Goal: Obtain resource: Obtain resource

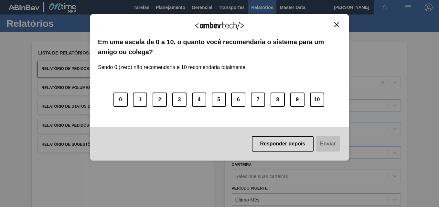
click at [336, 26] on img "Close" at bounding box center [336, 24] width 5 height 5
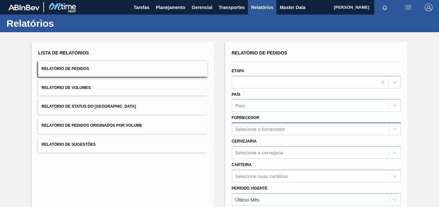
click at [252, 127] on div "Selecione o fornecedor" at bounding box center [316, 129] width 169 height 13
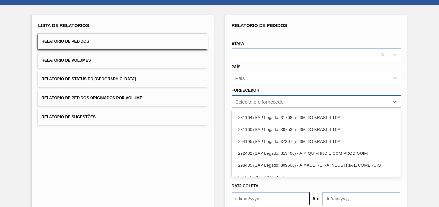
scroll to position [30, 0]
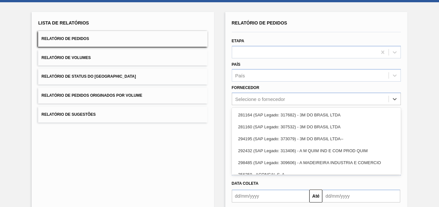
paste input "290167"
type input "290167"
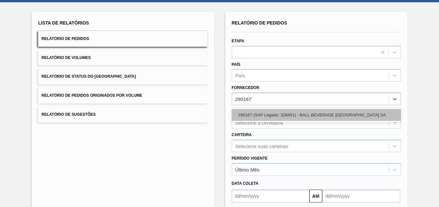
click at [255, 114] on div "290167 (SAP Legado: 328451) - BALL BEVERAGE [GEOGRAPHIC_DATA] SA" at bounding box center [316, 115] width 169 height 12
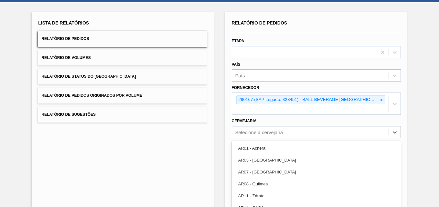
click at [253, 132] on div "option AR03 - Corrientes focused, 2 of 92. 92 results available. Use Up and Dow…" at bounding box center [316, 132] width 169 height 13
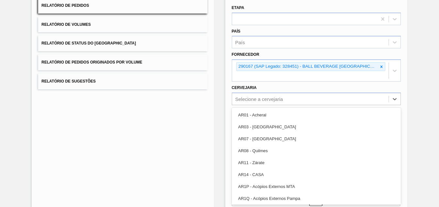
paste input "BR05"
type input "BR05"
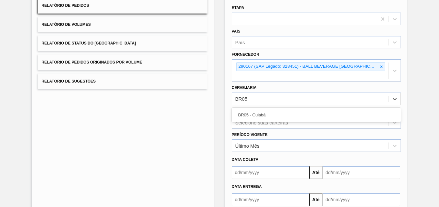
click at [256, 116] on div "BR05 - Cuiabá" at bounding box center [316, 115] width 169 height 12
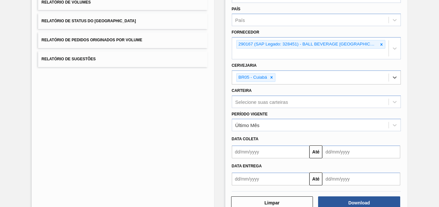
scroll to position [103, 0]
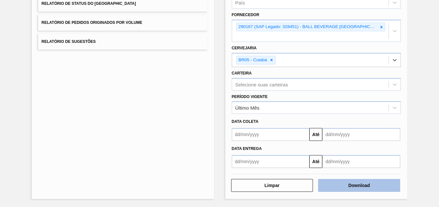
click at [333, 185] on button "Download" at bounding box center [359, 185] width 82 height 13
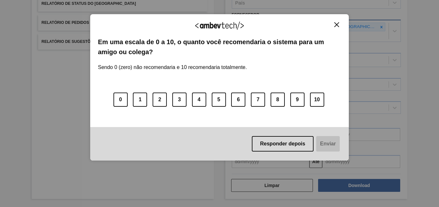
drag, startPoint x: 338, startPoint y: 24, endPoint x: 325, endPoint y: 20, distance: 14.1
click at [339, 24] on button "Close" at bounding box center [336, 24] width 9 height 5
drag, startPoint x: 339, startPoint y: 22, endPoint x: 334, endPoint y: 31, distance: 10.1
click at [338, 23] on button "Close" at bounding box center [336, 24] width 9 height 5
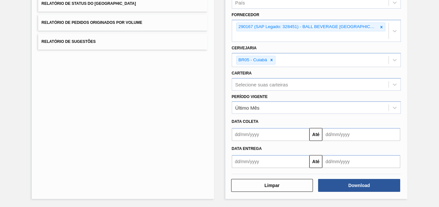
click at [381, 26] on icon at bounding box center [381, 27] width 5 height 5
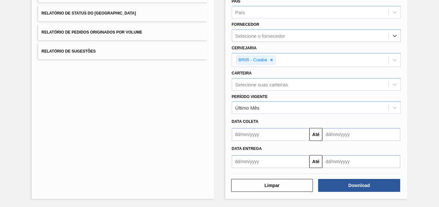
scroll to position [93, 0]
drag, startPoint x: 272, startPoint y: 58, endPoint x: 269, endPoint y: 55, distance: 4.8
click at [272, 58] on icon at bounding box center [271, 60] width 5 height 5
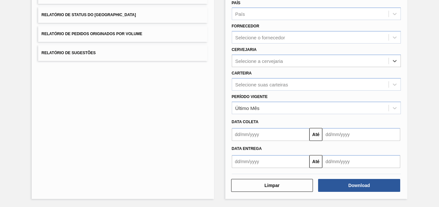
scroll to position [92, 0]
click at [257, 37] on div "Selecione o fornecedor" at bounding box center [260, 37] width 50 height 5
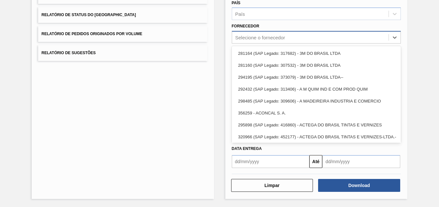
paste input "321816"
type input "321816"
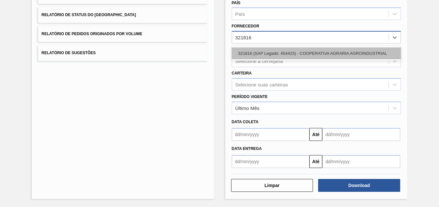
click at [253, 49] on div "321816 (SAP Legado: 454423) - COOPERATIVA AGRARIA AGROINDUSTRIAL" at bounding box center [316, 53] width 169 height 12
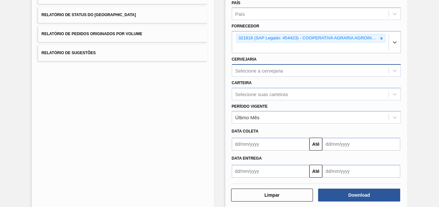
click at [250, 70] on div "Selecione a cervejaria" at bounding box center [259, 70] width 48 height 5
paste input "br23"
type input "br23"
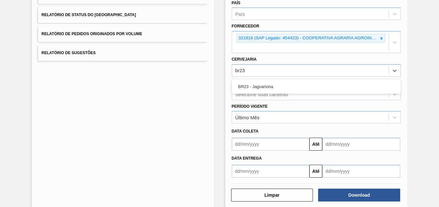
click at [254, 85] on div "BR23 - Jaguariúna" at bounding box center [316, 87] width 169 height 12
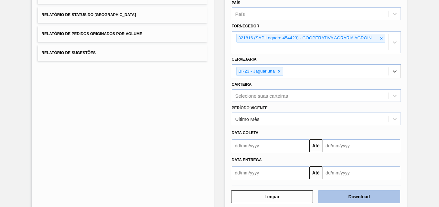
click at [344, 197] on button "Download" at bounding box center [359, 197] width 82 height 13
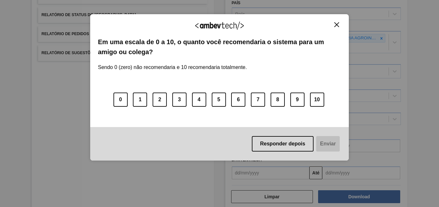
click at [336, 24] on img "Close" at bounding box center [336, 24] width 5 height 5
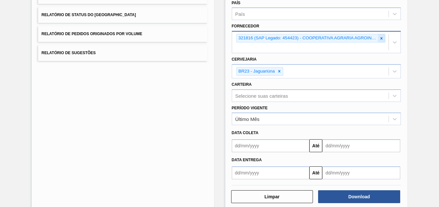
click at [380, 38] on icon at bounding box center [381, 38] width 5 height 5
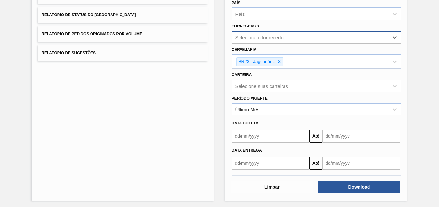
paste input "280430"
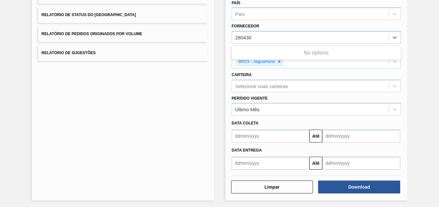
type input "280430"
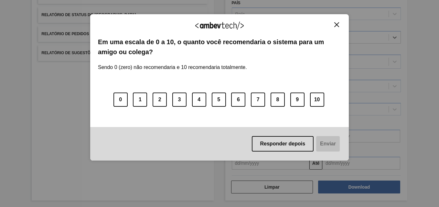
click at [336, 22] on img "Close" at bounding box center [336, 24] width 5 height 5
click at [337, 24] on img "Close" at bounding box center [336, 24] width 5 height 5
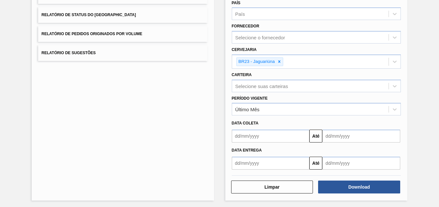
drag, startPoint x: 279, startPoint y: 61, endPoint x: 274, endPoint y: 51, distance: 10.5
click at [279, 61] on icon at bounding box center [279, 61] width 5 height 5
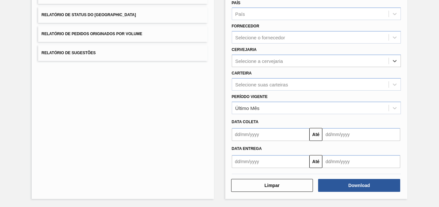
click at [267, 40] on div "Selecione o fornecedor" at bounding box center [260, 37] width 50 height 5
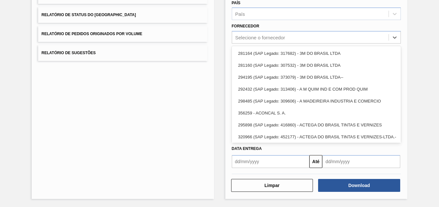
paste input "327858"
type input "327858"
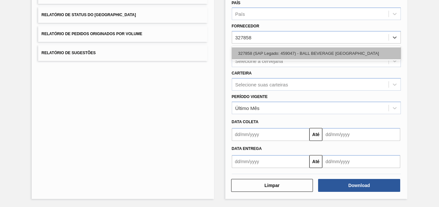
click at [262, 50] on div "327858 (SAP Legado: 459047) - BALL BEVERAGE [GEOGRAPHIC_DATA]" at bounding box center [316, 53] width 169 height 12
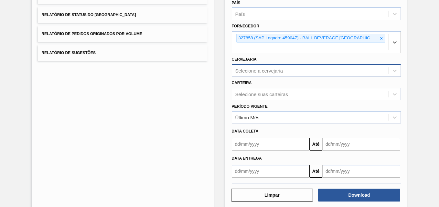
click at [254, 71] on div "Selecione a cervejaria" at bounding box center [259, 70] width 48 height 5
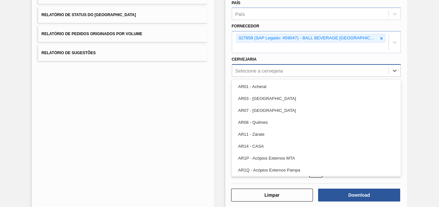
paste input "BR12"
type input "BR12"
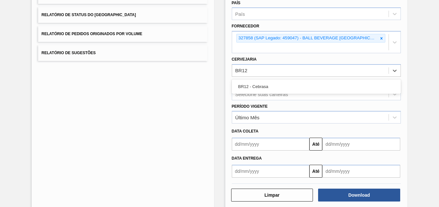
click at [254, 80] on div "BR12 - Cebrasa" at bounding box center [316, 86] width 169 height 15
click at [255, 84] on div "BR12 - Cebrasa" at bounding box center [316, 87] width 169 height 12
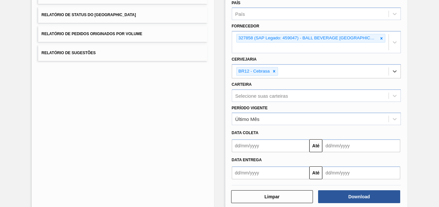
click at [340, 189] on div "Limpar Download" at bounding box center [316, 196] width 174 height 16
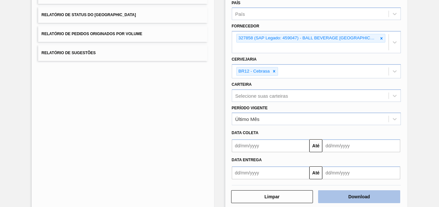
click at [341, 193] on button "Download" at bounding box center [359, 197] width 82 height 13
click at [353, 198] on button "Download" at bounding box center [359, 197] width 82 height 13
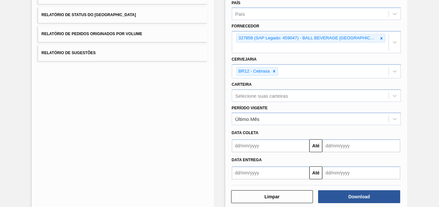
click at [380, 39] on icon at bounding box center [381, 38] width 2 height 2
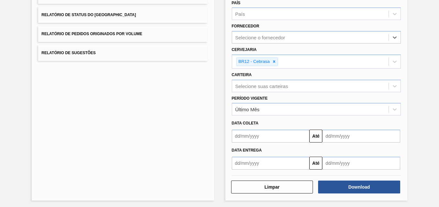
paste input "327858"
type input "327858"
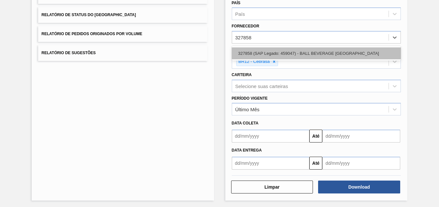
click at [270, 54] on div "327858 (SAP Legado: 459047) - BALL BEVERAGE [GEOGRAPHIC_DATA]" at bounding box center [316, 53] width 169 height 12
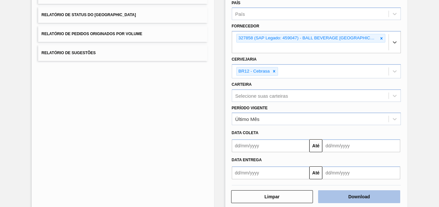
click at [347, 196] on button "Download" at bounding box center [359, 197] width 82 height 13
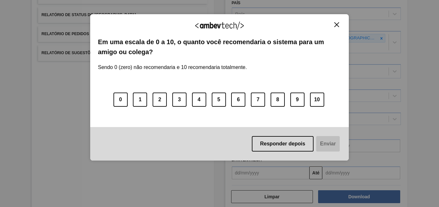
click at [334, 25] on img "Close" at bounding box center [336, 24] width 5 height 5
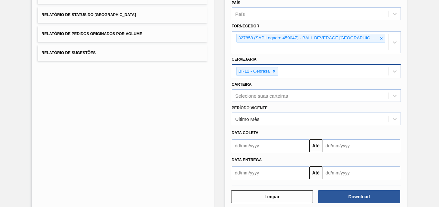
scroll to position [0, 0]
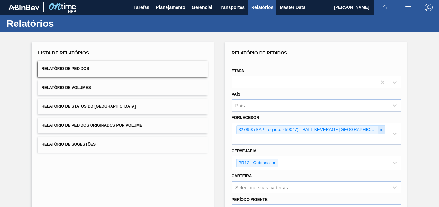
click at [381, 129] on icon at bounding box center [381, 130] width 5 height 5
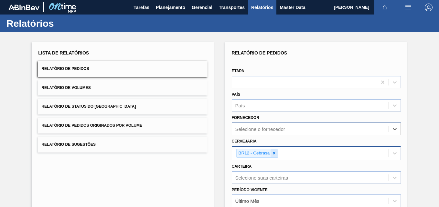
click at [274, 153] on icon at bounding box center [274, 153] width 5 height 5
click at [253, 126] on div "Selecione o fornecedor" at bounding box center [316, 129] width 169 height 13
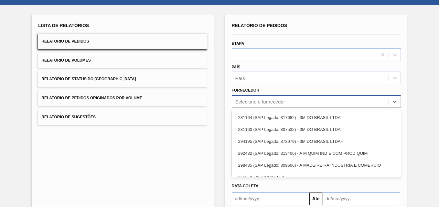
paste input "280304"
type input "280304"
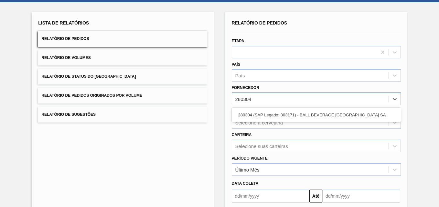
click at [249, 112] on div "280304 (SAP Legado: 303171) - BALL BEVERAGE [GEOGRAPHIC_DATA] SA" at bounding box center [316, 115] width 169 height 12
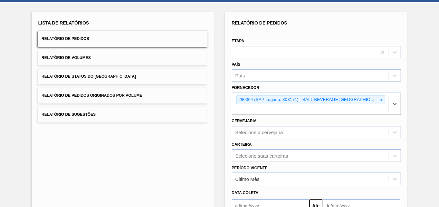
click at [251, 135] on div "Selecione a cervejaria" at bounding box center [316, 132] width 169 height 13
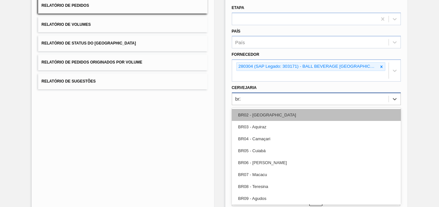
type input "br21"
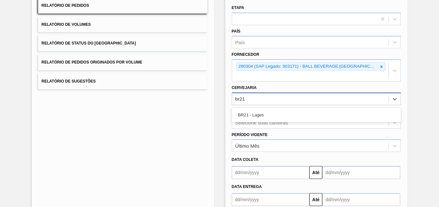
drag, startPoint x: 255, startPoint y: 116, endPoint x: 254, endPoint y: 127, distance: 11.0
click at [255, 116] on div "BR21 - Lages" at bounding box center [316, 115] width 169 height 12
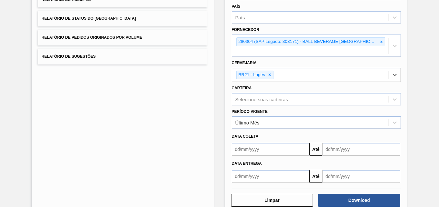
scroll to position [103, 0]
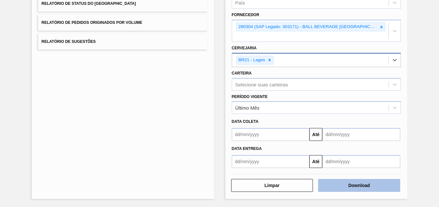
click at [363, 189] on button "Download" at bounding box center [359, 185] width 82 height 13
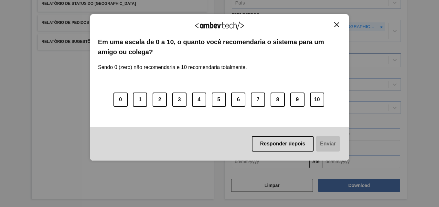
click at [337, 25] on img "Close" at bounding box center [336, 24] width 5 height 5
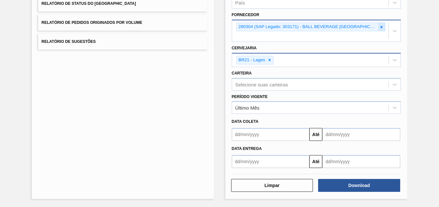
click at [380, 24] on div at bounding box center [381, 27] width 7 height 8
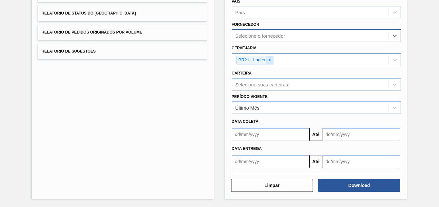
click at [269, 60] on icon at bounding box center [269, 60] width 2 height 2
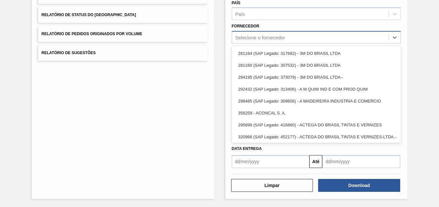
click at [252, 39] on div "Selecione o fornecedor" at bounding box center [260, 37] width 50 height 5
paste input "280389"
type input "280389"
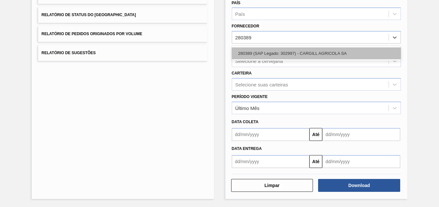
click at [251, 51] on div "280389 (SAP Legado: 302997) - CARGILL AGRICOLA SA" at bounding box center [316, 53] width 169 height 12
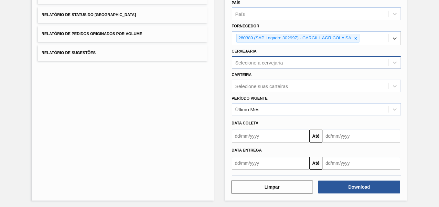
click at [252, 66] on div "Selecione a cervejaria" at bounding box center [310, 62] width 156 height 9
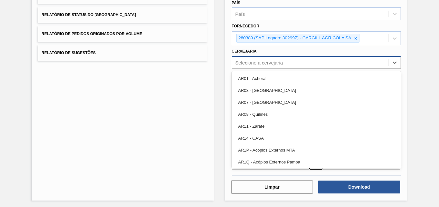
paste input "BR12"
type input "BR12"
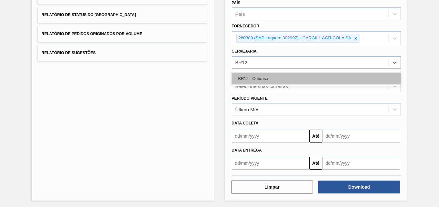
click at [257, 81] on div "BR12 - Cebrasa" at bounding box center [316, 79] width 169 height 12
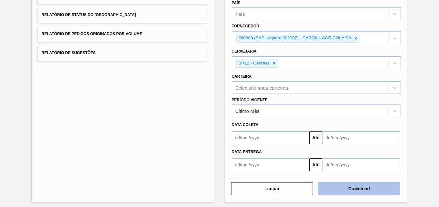
click at [334, 192] on button "Download" at bounding box center [359, 188] width 82 height 13
